Goal: Task Accomplishment & Management: Complete application form

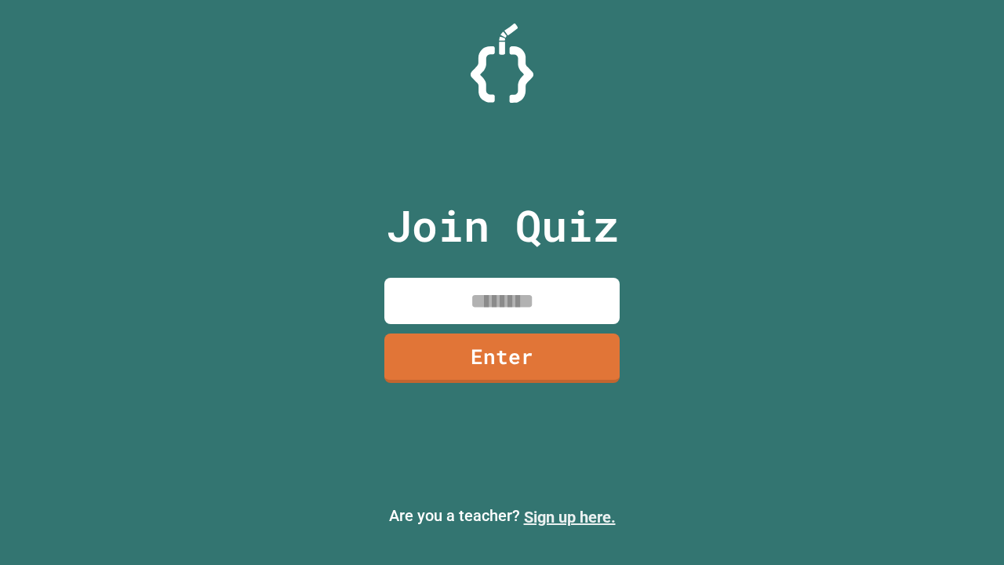
click at [569, 517] on link "Sign up here." at bounding box center [570, 516] width 92 height 19
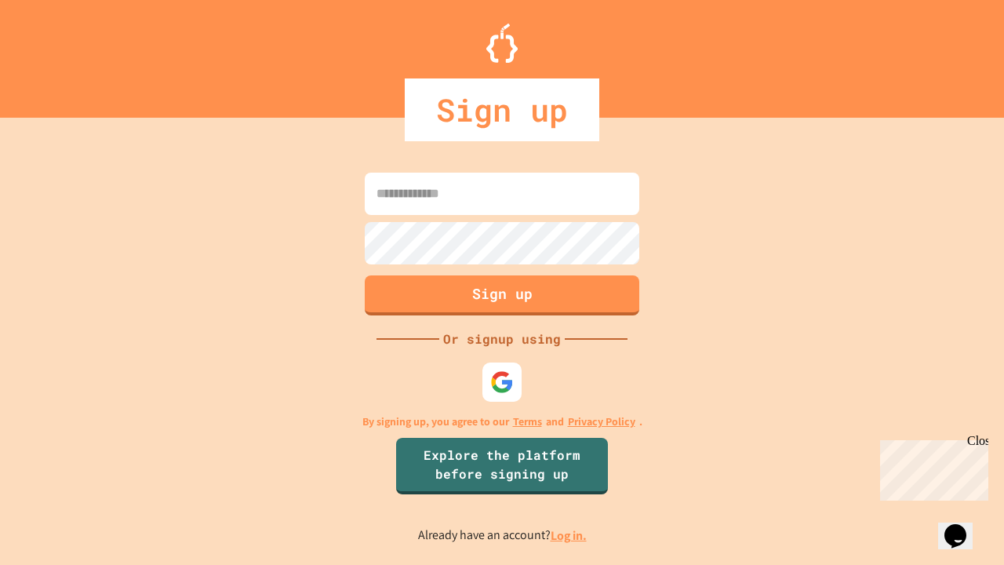
click at [569, 535] on link "Log in." at bounding box center [568, 535] width 36 height 16
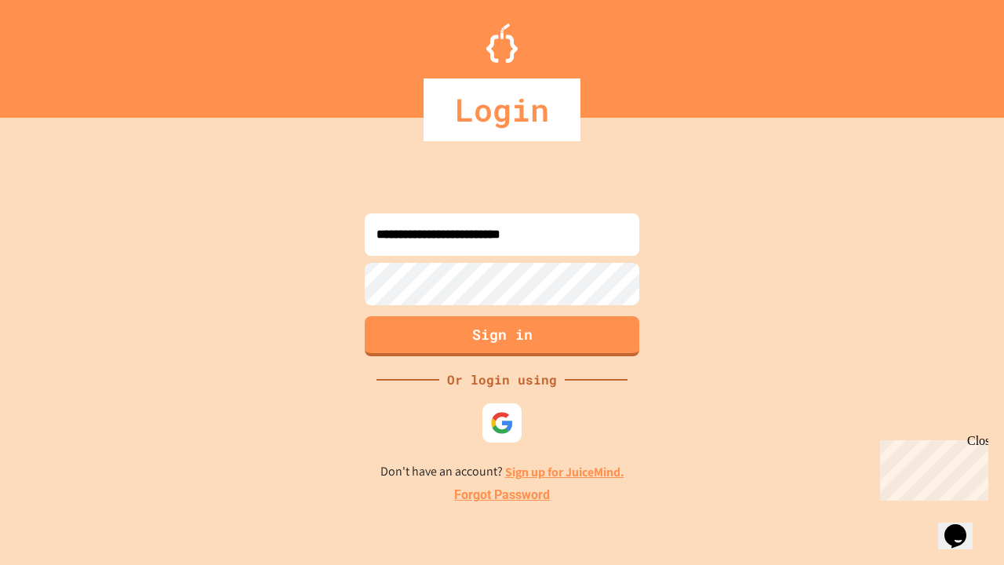
type input "**********"
